Goal: Check status: Check status

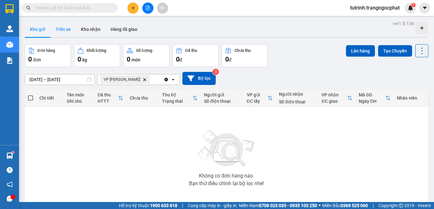
click at [57, 31] on button "Trên xe" at bounding box center [62, 29] width 25 height 15
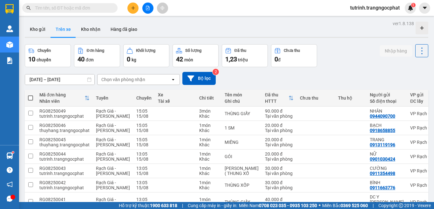
click at [39, 25] on button "Kho gửi" at bounding box center [38, 29] width 26 height 15
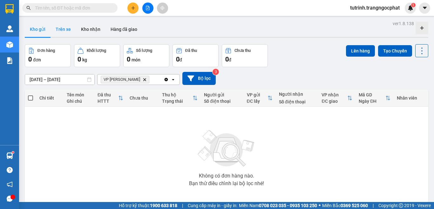
click at [65, 29] on button "Trên xe" at bounding box center [62, 29] width 25 height 15
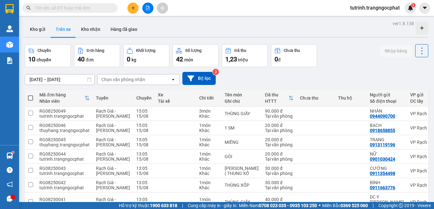
click at [91, 81] on icon at bounding box center [89, 79] width 4 height 4
click at [53, 78] on input "[DATE] – [DATE]" at bounding box center [59, 79] width 69 height 10
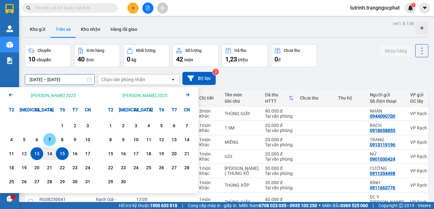
click at [61, 154] on div "15" at bounding box center [62, 154] width 9 height 8
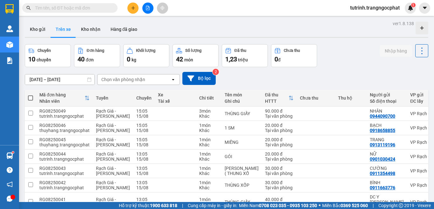
click at [79, 78] on input "[DATE] – [DATE]" at bounding box center [59, 79] width 69 height 10
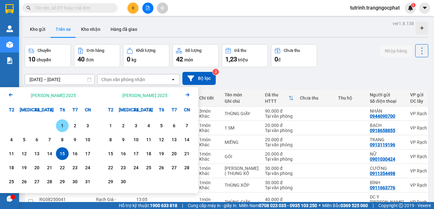
click at [61, 126] on div "1" at bounding box center [62, 126] width 9 height 8
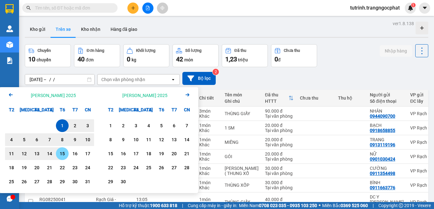
click at [67, 157] on div "15" at bounding box center [62, 153] width 13 height 13
type input "[DATE] – [DATE]"
